Goal: Information Seeking & Learning: Learn about a topic

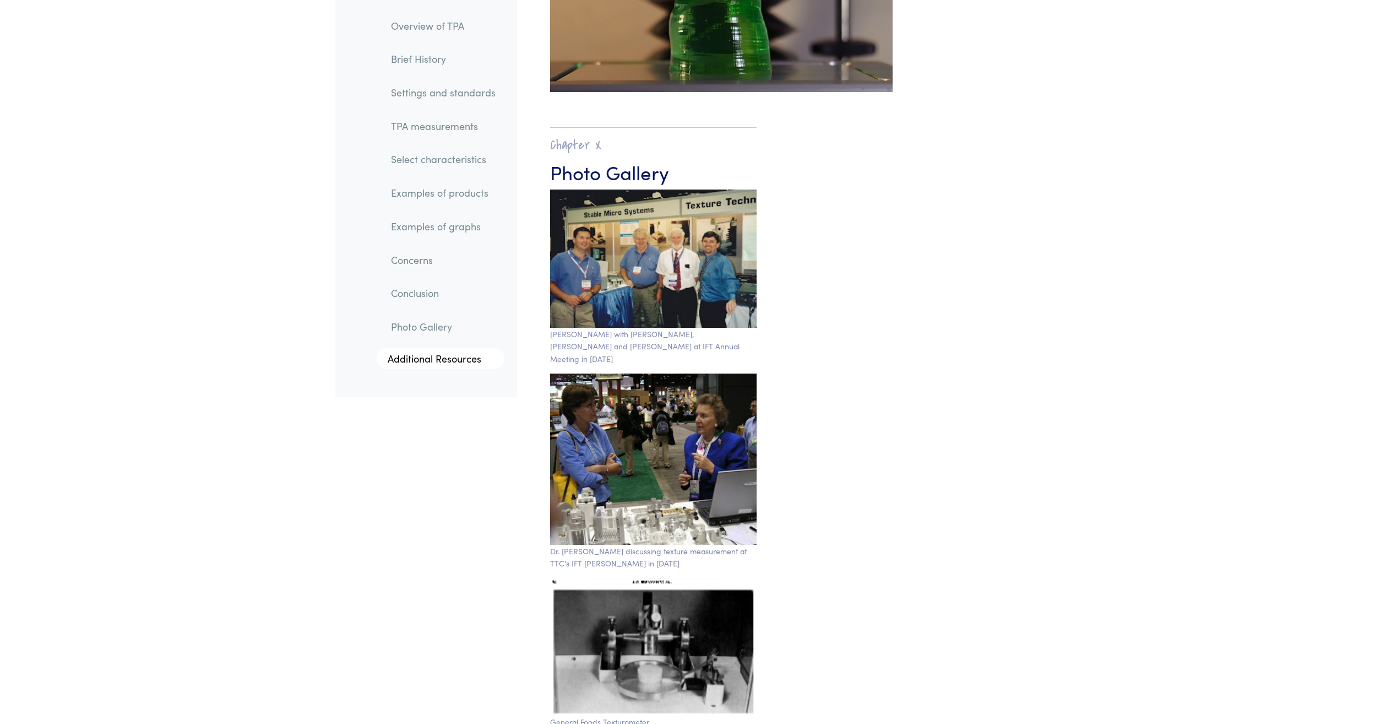
scroll to position [18320, 0]
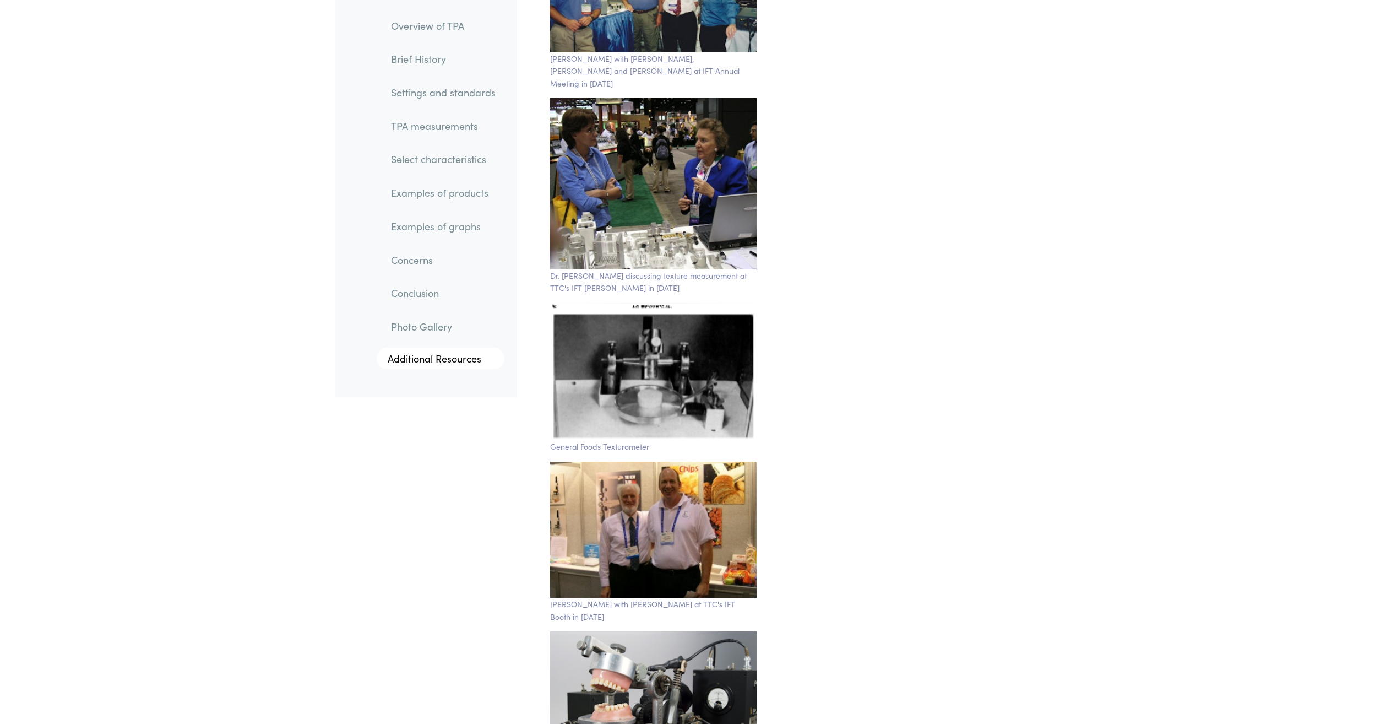
click at [459, 126] on link "TPA measurements" at bounding box center [443, 125] width 122 height 25
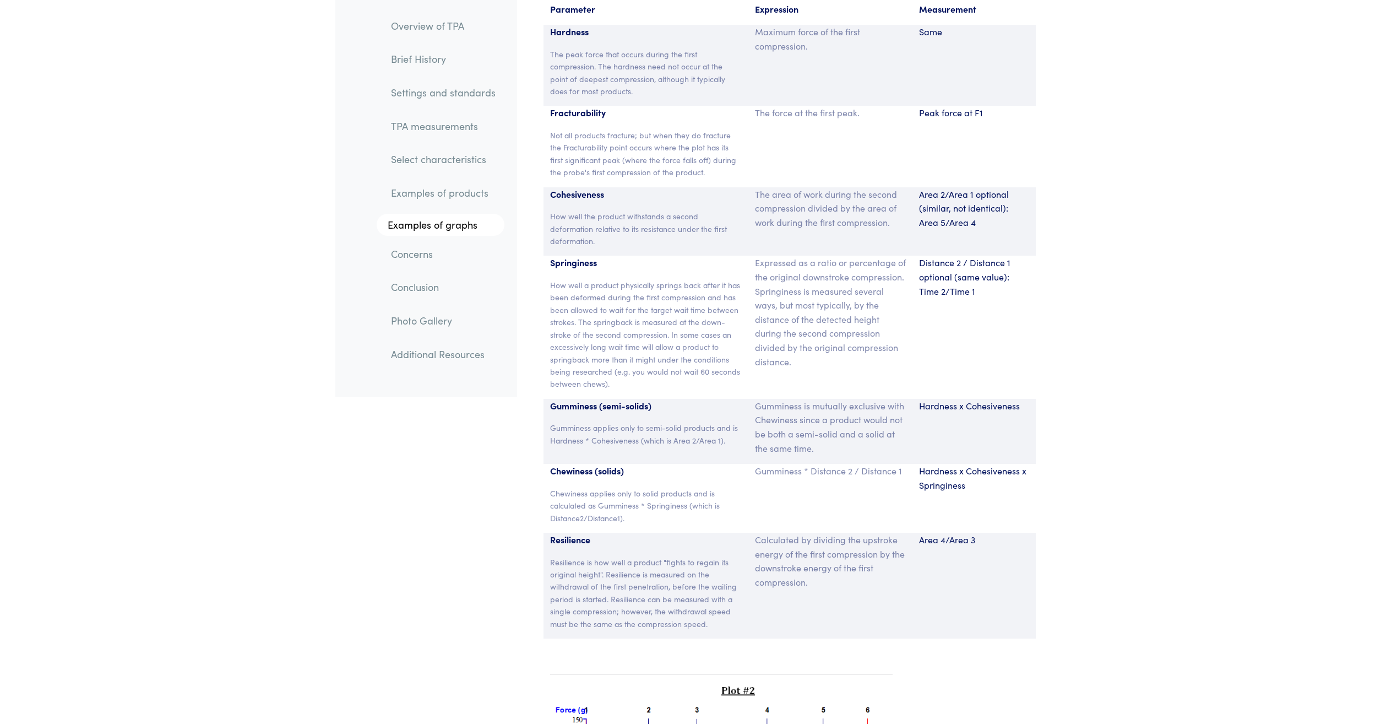
scroll to position [7344, 0]
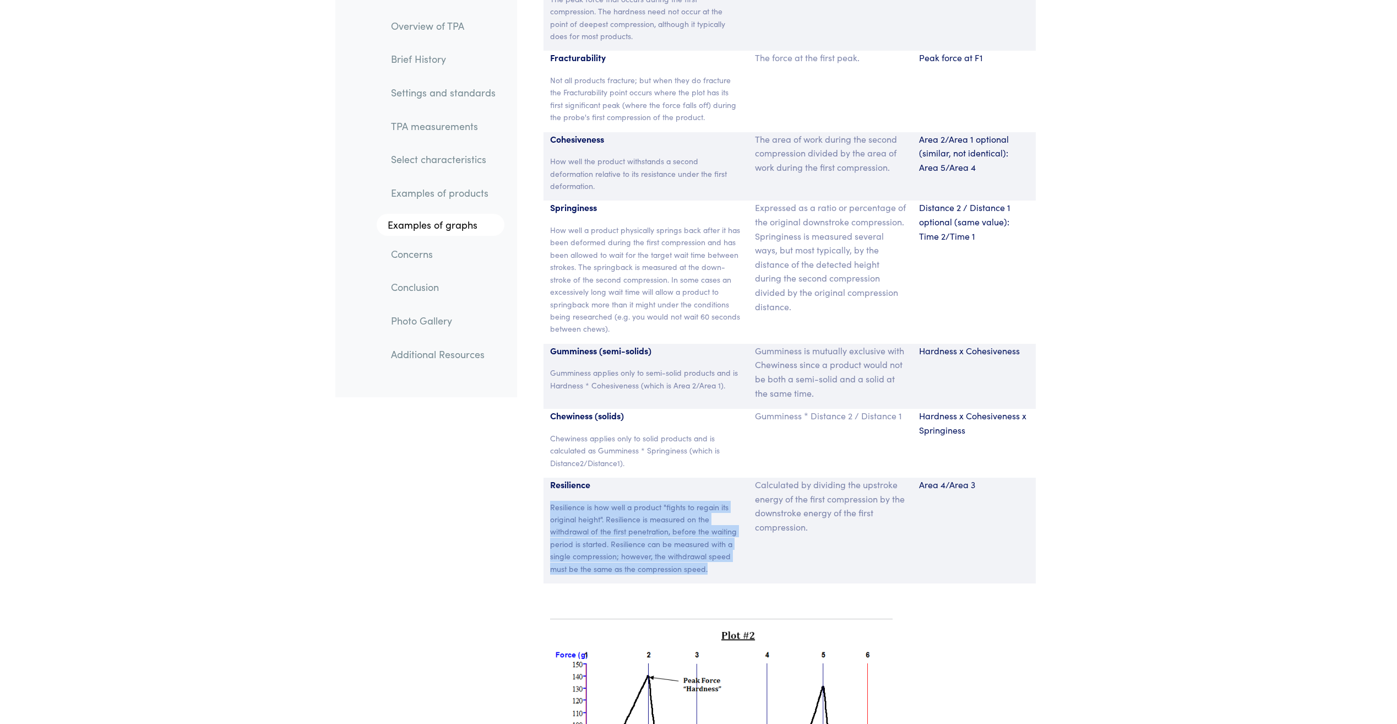
drag, startPoint x: 711, startPoint y: 556, endPoint x: 547, endPoint y: 492, distance: 175.1
click at [547, 492] on div "Resilience Resilience is how well a product "fights to regain its original heig…" at bounding box center [646, 531] width 205 height 106
copy p "Resilience is how well a product "fights to regain its original height". Resili…"
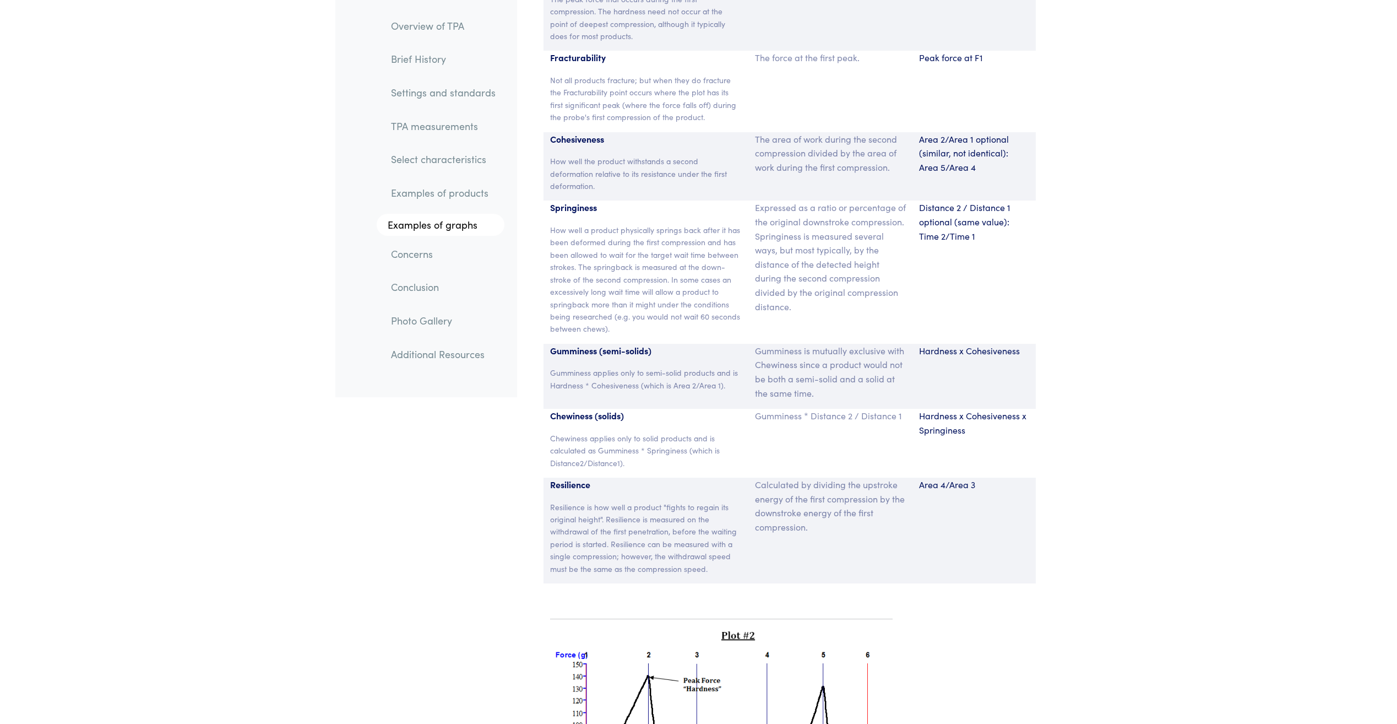
click at [532, 425] on section "Parameter Expression Measurement Hardness The peak force that occurs during the…" at bounding box center [790, 265] width 532 height 663
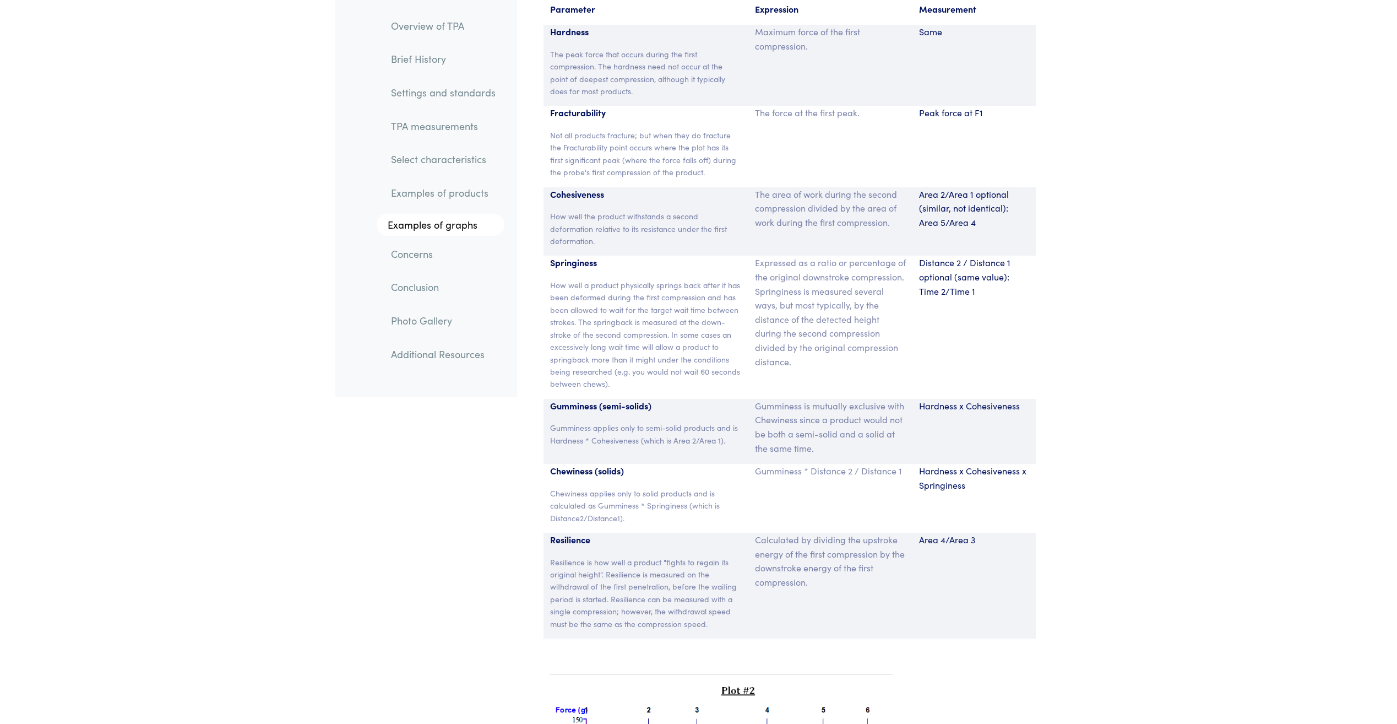
scroll to position [7234, 0]
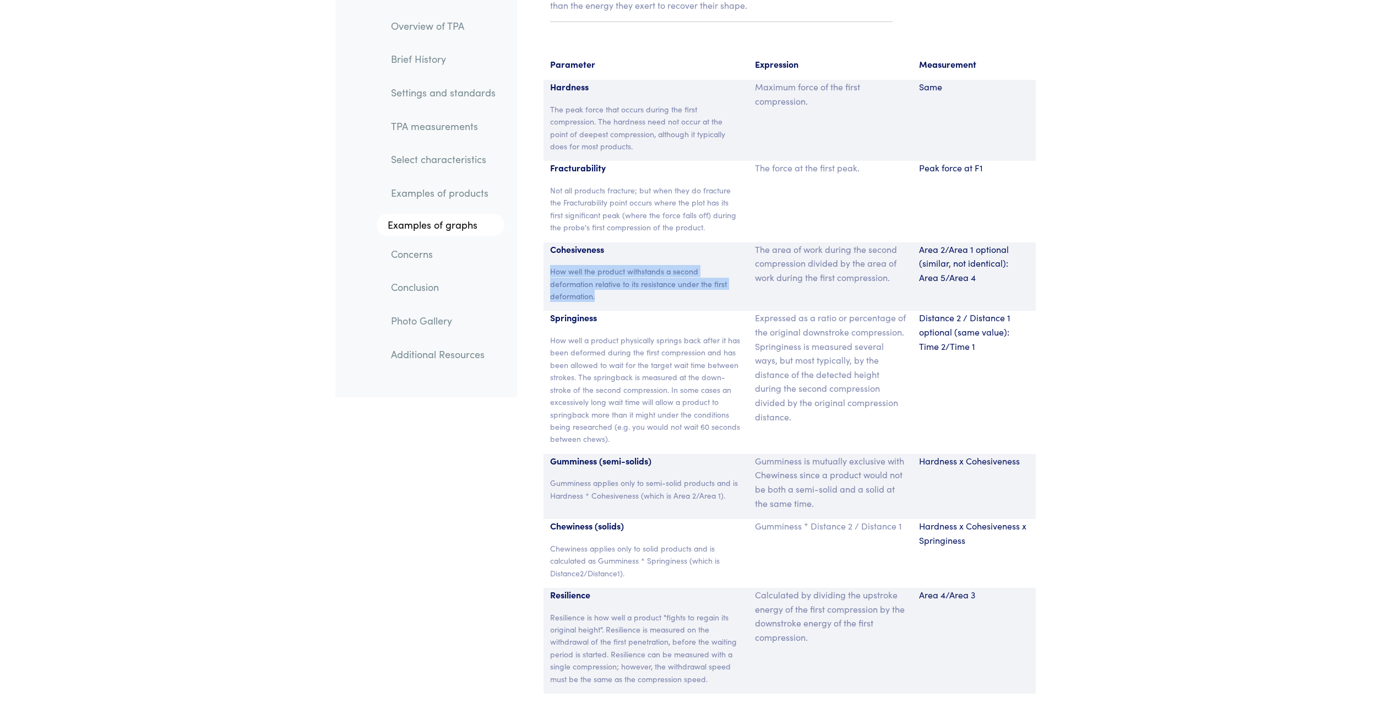
drag, startPoint x: 599, startPoint y: 284, endPoint x: 533, endPoint y: 256, distance: 72.0
click at [533, 256] on section "Parameter Expression Measurement Hardness The peak force that occurs during the…" at bounding box center [790, 375] width 532 height 663
copy p "How well the product withstands a second deformation relative to its resistance…"
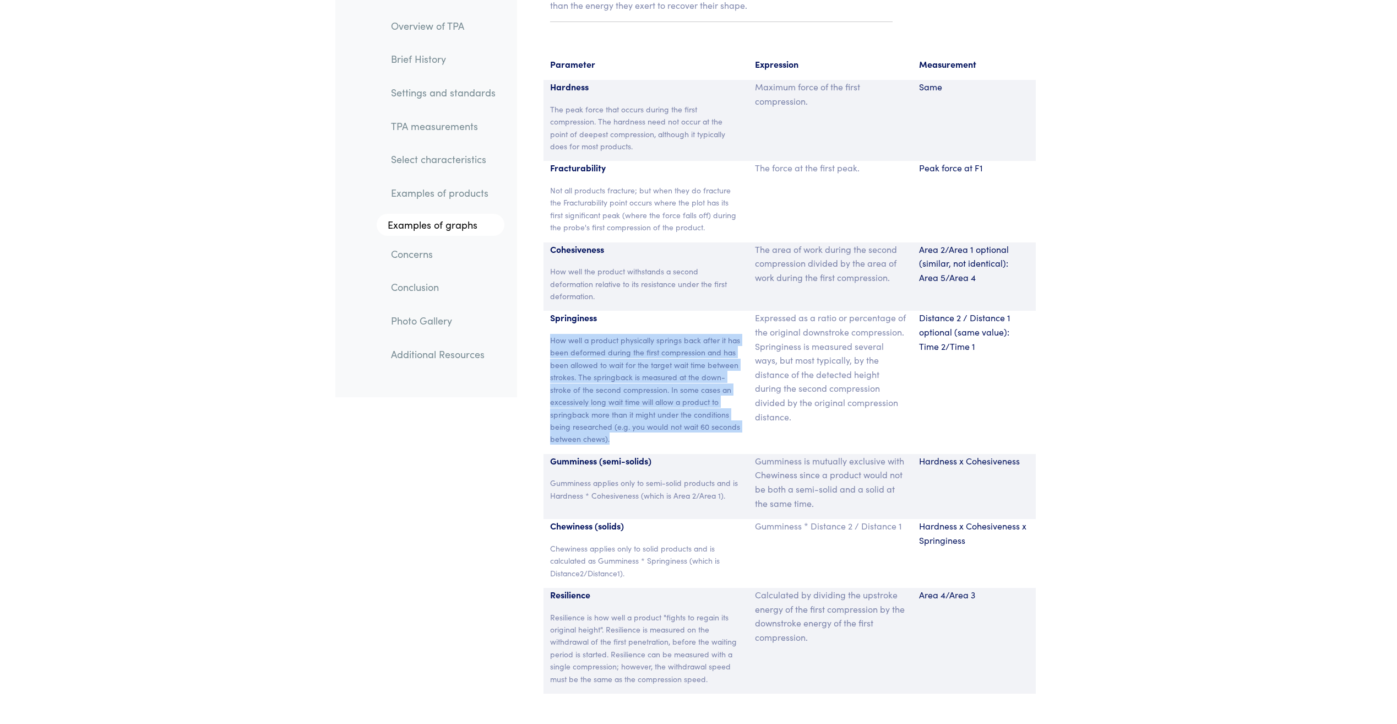
drag, startPoint x: 620, startPoint y: 424, endPoint x: 540, endPoint y: 327, distance: 126.0
click at [540, 327] on section "Parameter Expression Measurement Hardness The peak force that occurs during the…" at bounding box center [790, 375] width 532 height 663
copy p "How well a product physically springs back after it has been deformed during th…"
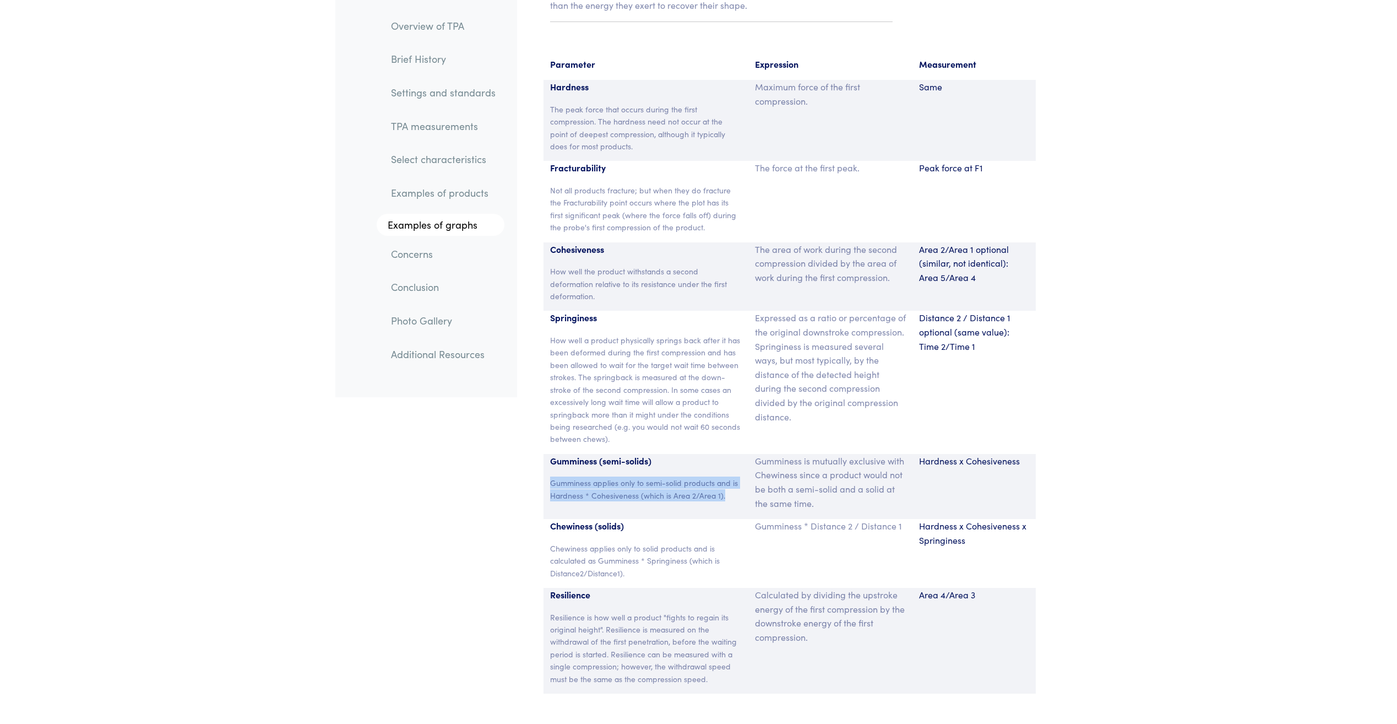
drag, startPoint x: 726, startPoint y: 483, endPoint x: 540, endPoint y: 465, distance: 187.0
click at [540, 465] on section "Parameter Expression Measurement Hardness The peak force that occurs during the…" at bounding box center [790, 375] width 532 height 663
copy p "Gumminess applies only to semi-solid products and is Hardness * Cohesiveness (w…"
click at [837, 493] on p "Gumminess is mutually exclusive with Chewiness since a product would not be bot…" at bounding box center [830, 482] width 151 height 56
click at [826, 494] on p "Gumminess is mutually exclusive with Chewiness since a product would not be bot…" at bounding box center [830, 482] width 151 height 56
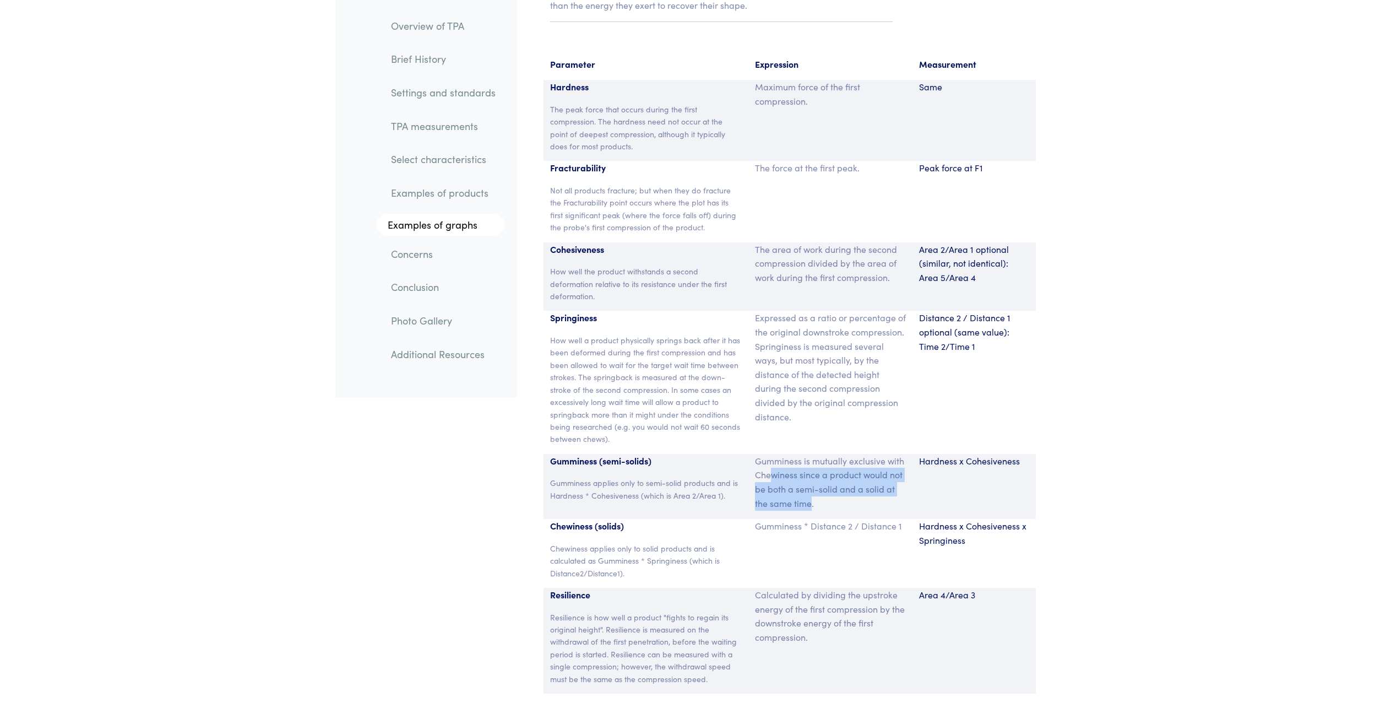
drag, startPoint x: 811, startPoint y: 491, endPoint x: 769, endPoint y: 464, distance: 50.3
click at [769, 464] on p "Gumminess is mutually exclusive with Chewiness since a product would not be bot…" at bounding box center [830, 482] width 151 height 56
drag, startPoint x: 769, startPoint y: 464, endPoint x: 742, endPoint y: 441, distance: 35.5
click at [742, 454] on div "Gumminess (semi-solids) Gumminess applies only to semi-solid products and is Ha…" at bounding box center [790, 486] width 492 height 65
drag, startPoint x: 742, startPoint y: 441, endPoint x: 828, endPoint y: 490, distance: 98.9
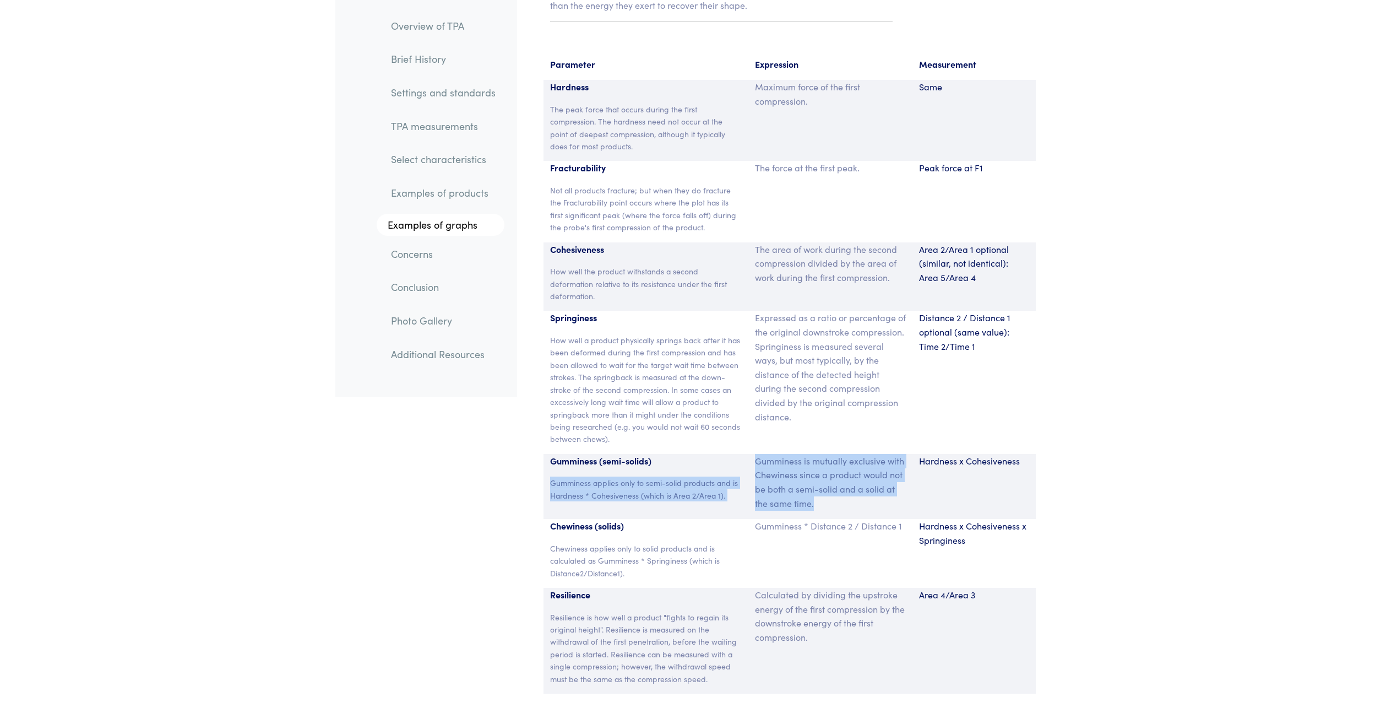
click at [828, 490] on p "Gumminess is mutually exclusive with Chewiness since a product would not be bot…" at bounding box center [830, 482] width 151 height 56
drag, startPoint x: 818, startPoint y: 486, endPoint x: 757, endPoint y: 447, distance: 72.9
click at [757, 454] on p "Gumminess is mutually exclusive with Chewiness since a product would not be bot…" at bounding box center [830, 482] width 151 height 56
copy p "Gumminess is mutually exclusive with Chewiness since a product would not be bot…"
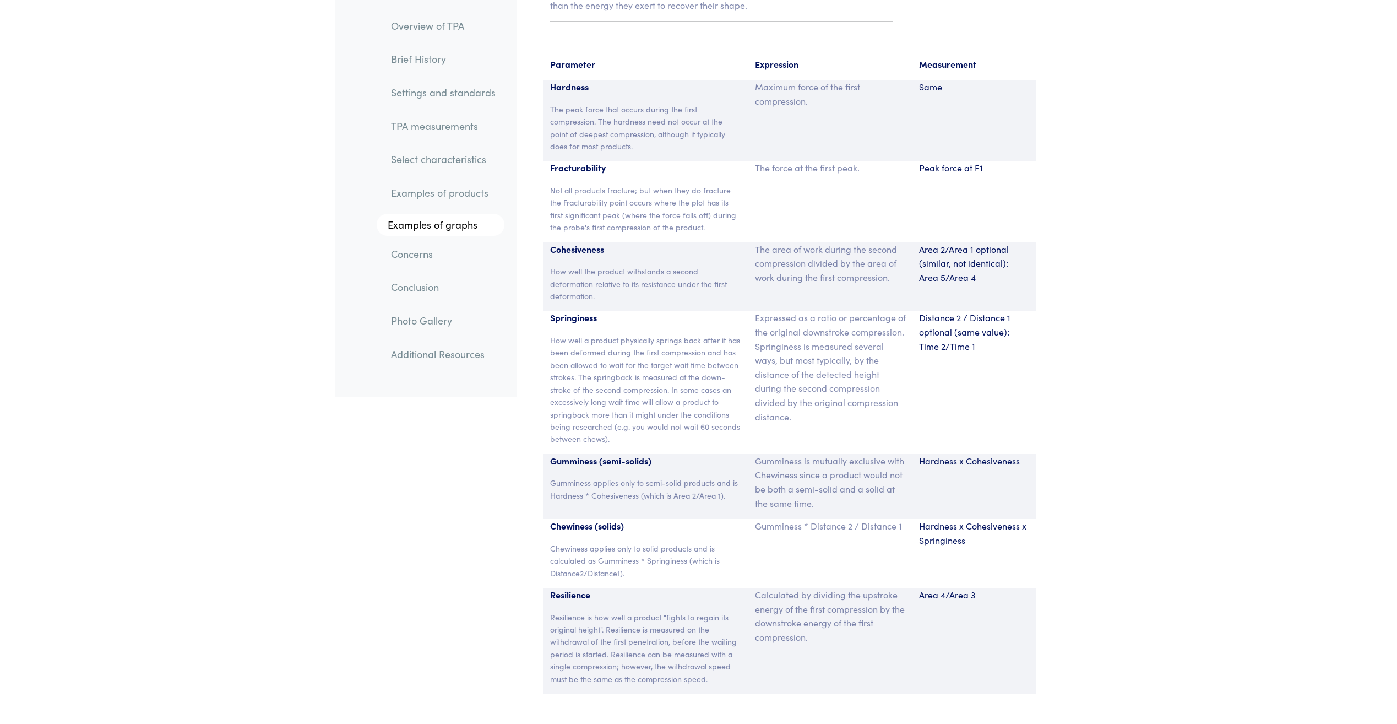
click at [750, 350] on div "Expressed as a ratio or percentage of the original downstroke compression. Spri…" at bounding box center [831, 382] width 164 height 143
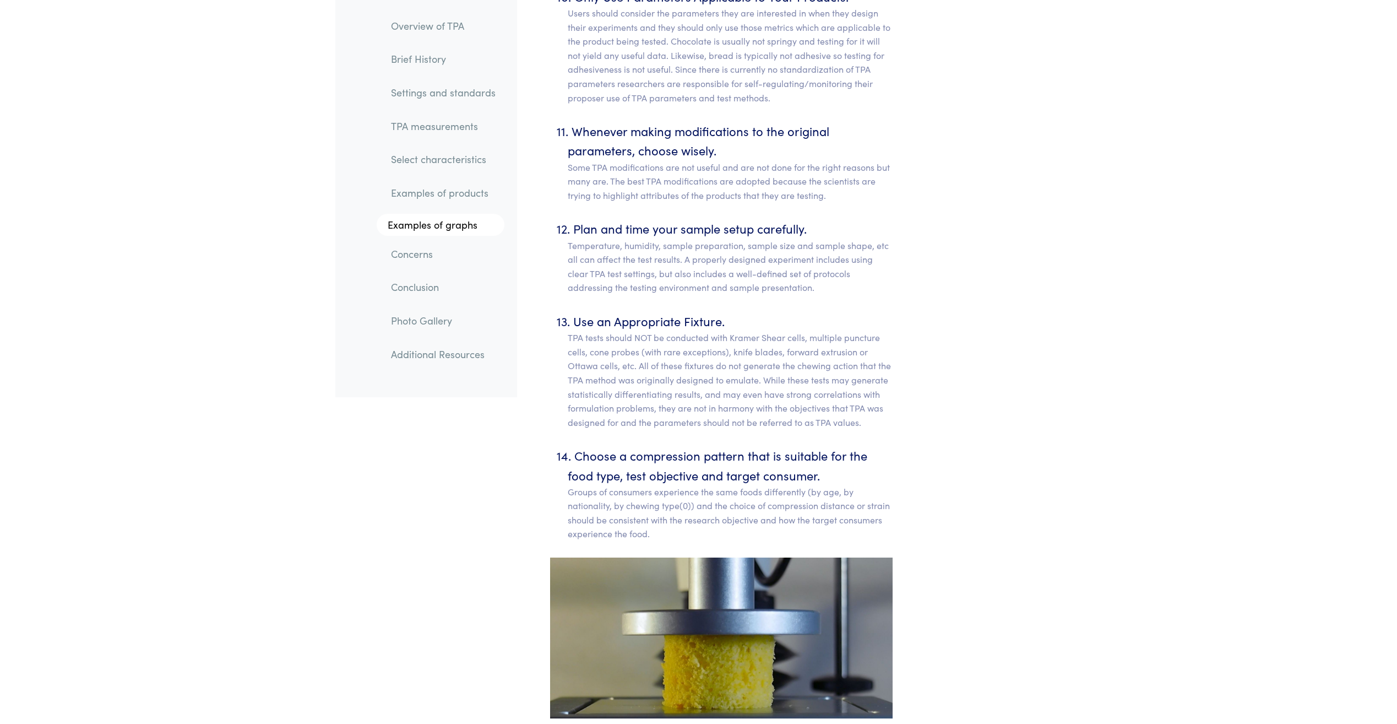
scroll to position [6132, 0]
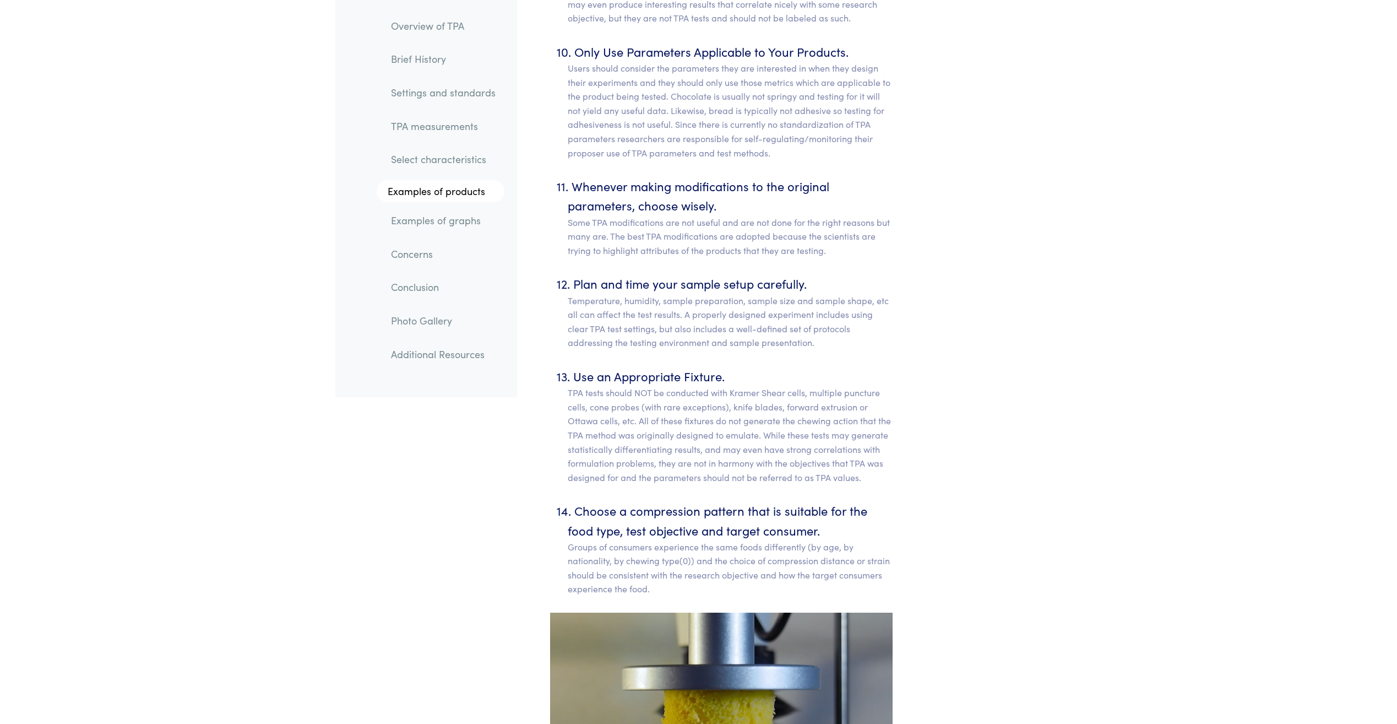
scroll to position [6187, 0]
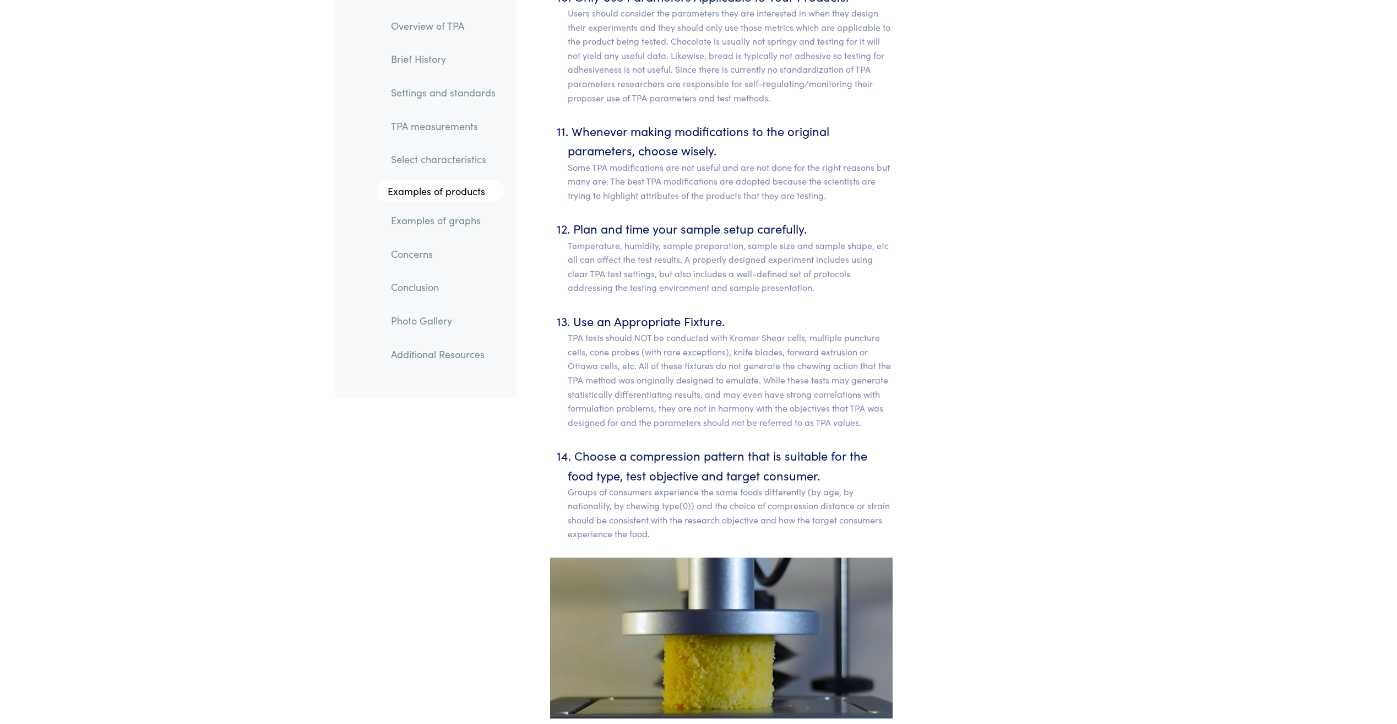
click at [433, 125] on link "TPA measurements" at bounding box center [443, 125] width 122 height 25
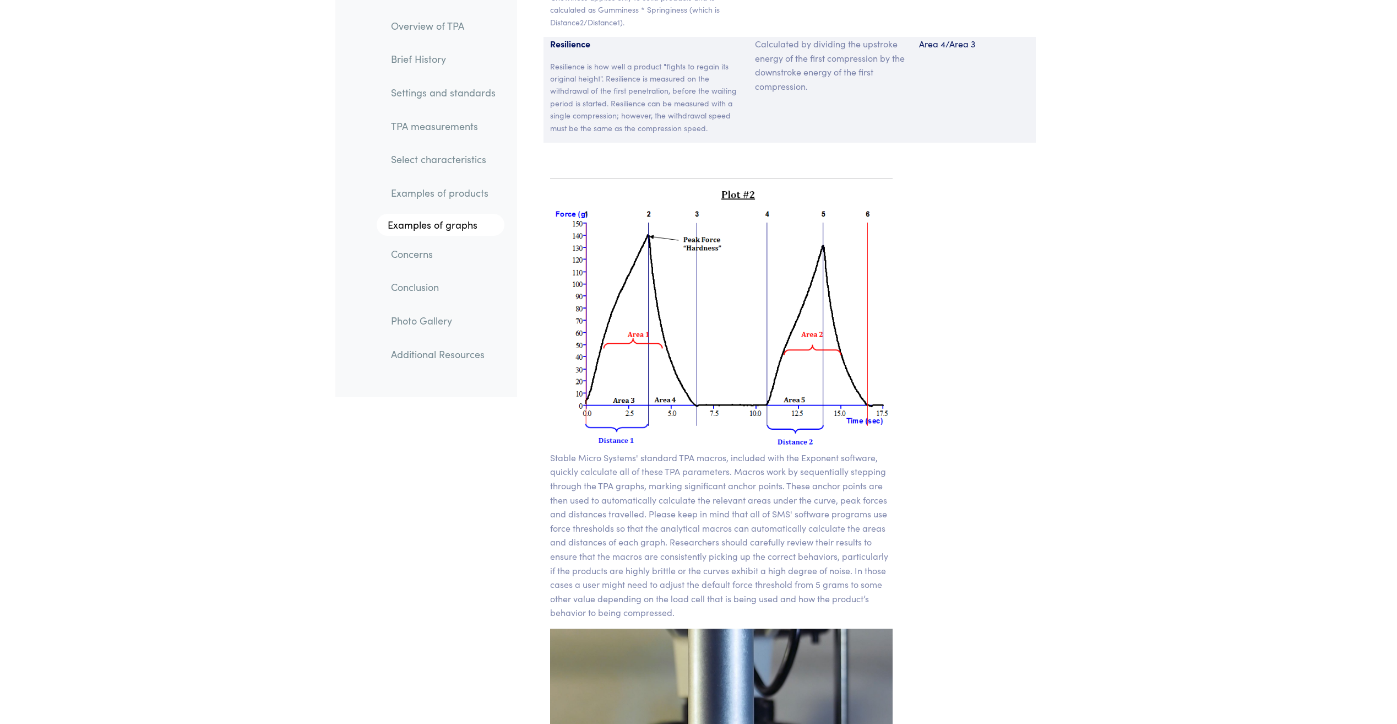
scroll to position [7839, 0]
